Goal: Task Accomplishment & Management: Manage account settings

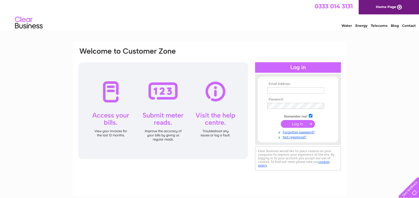
type input "[EMAIL_ADDRESS][DOMAIN_NAME]"
click at [300, 124] on input "submit" at bounding box center [298, 124] width 34 height 8
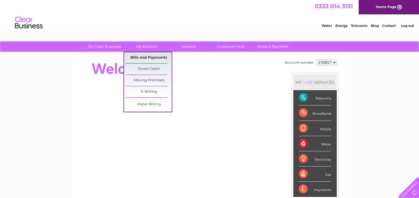
click at [153, 57] on link "Bills and Payments" at bounding box center [149, 57] width 46 height 11
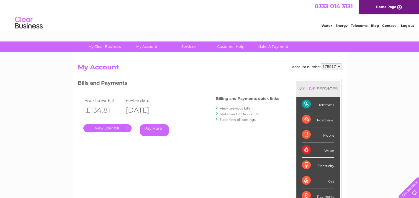
click at [107, 128] on link "." at bounding box center [107, 128] width 48 height 8
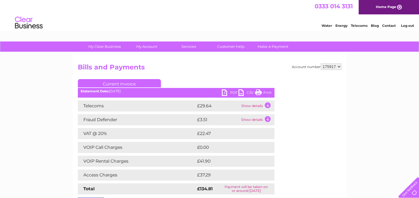
click at [226, 91] on link "PDF" at bounding box center [230, 93] width 17 height 8
